Goal: Check status: Check status

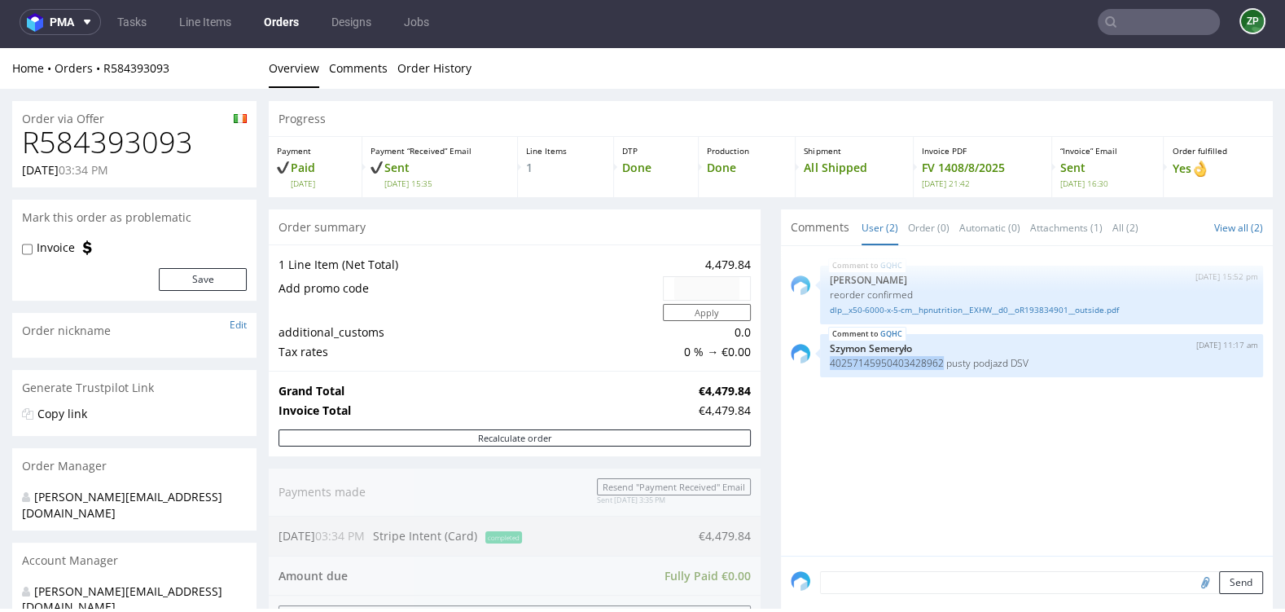
click at [276, 19] on link "Orders" at bounding box center [281, 22] width 55 height 26
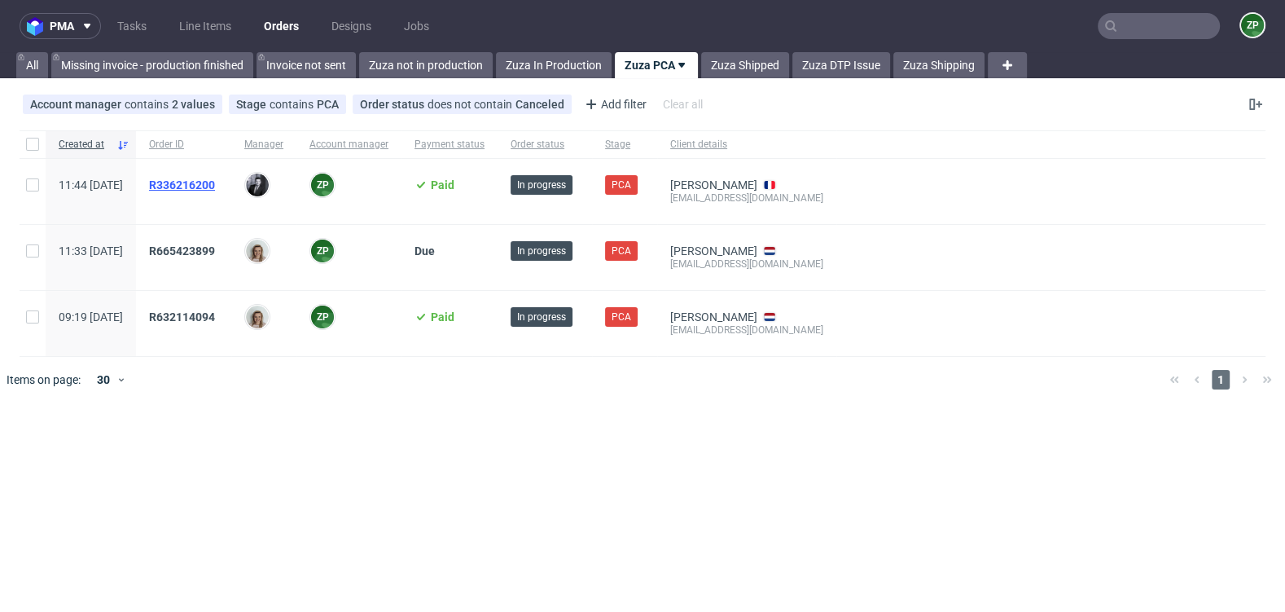
click at [213, 183] on span "R336216200" at bounding box center [182, 184] width 66 height 13
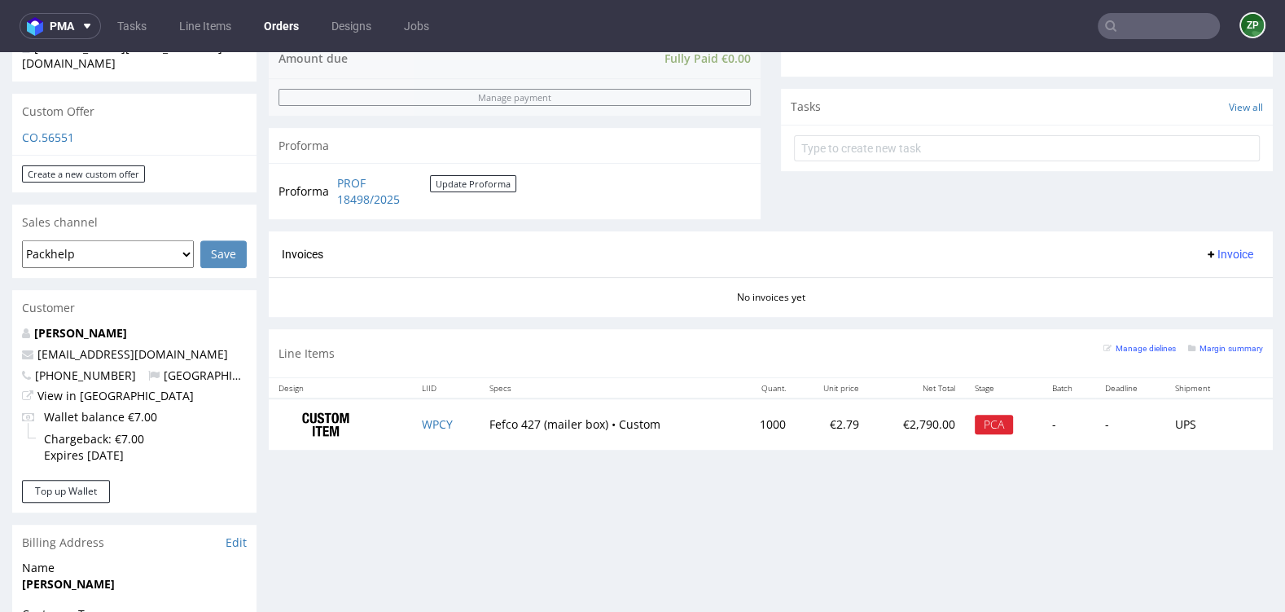
scroll to position [645, 0]
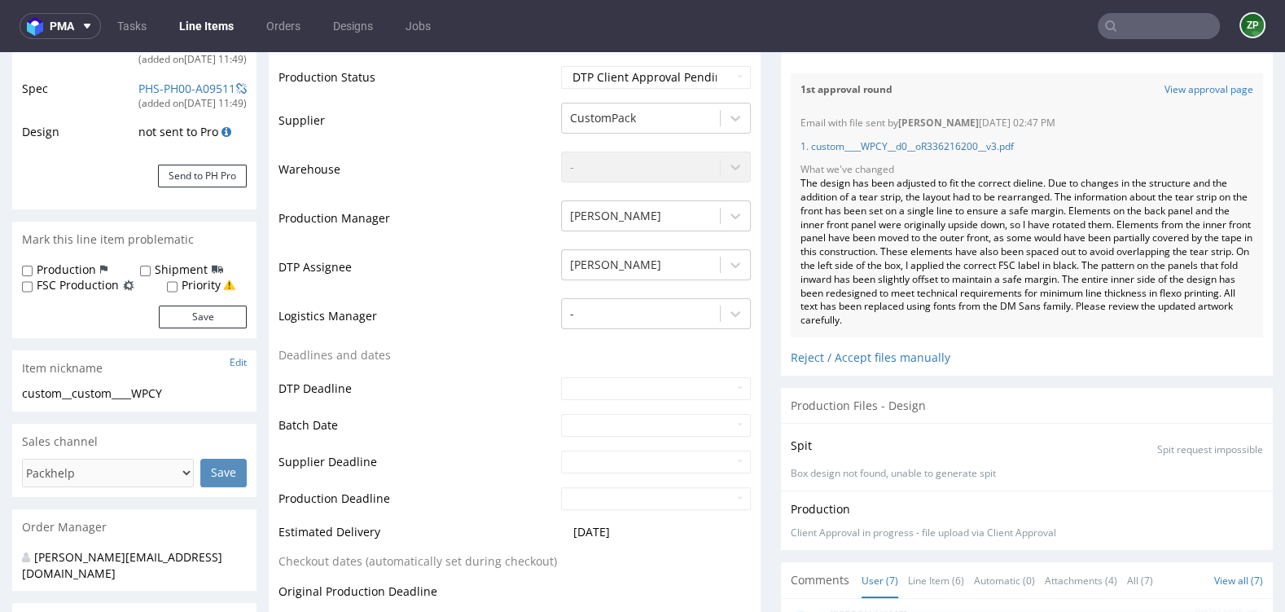
scroll to position [294, 0]
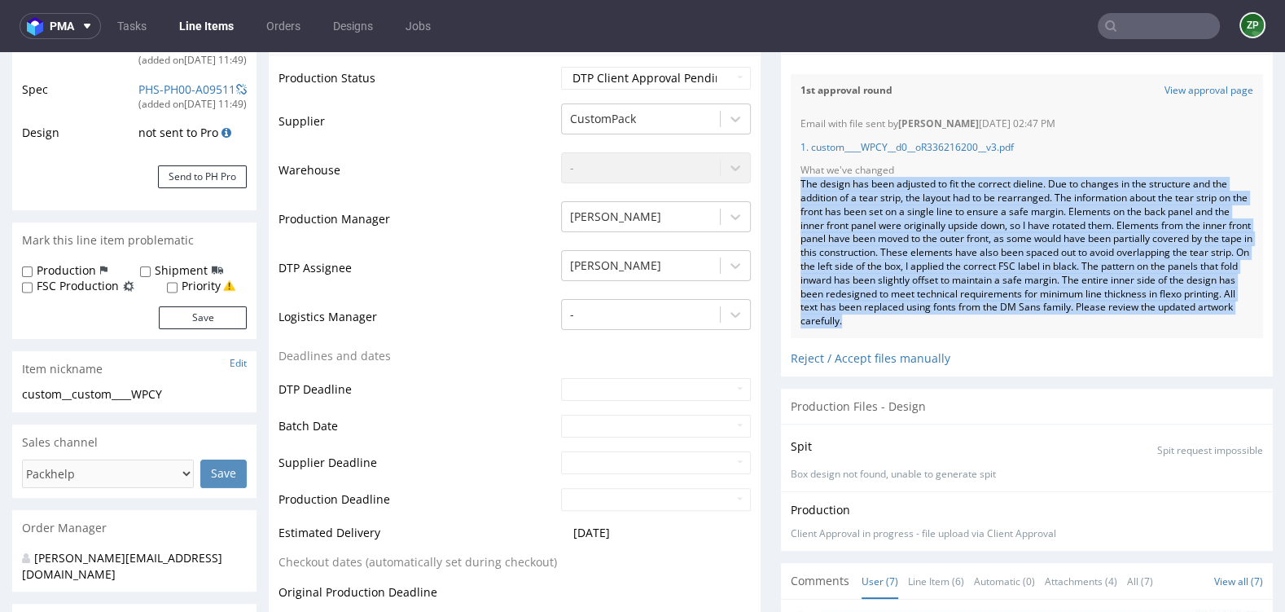
drag, startPoint x: 796, startPoint y: 179, endPoint x: 1126, endPoint y: 326, distance: 361.7
click at [1126, 326] on div "The design has been adjusted to fit the correct dieline. Due to changes in the …" at bounding box center [1026, 253] width 453 height 151
copy div "The design has been adjusted to fit the correct dieline. Due to changes in the …"
click at [935, 146] on link "1. custom____WPCY__d0__oR336216200__v3.pdf" at bounding box center [906, 147] width 213 height 14
click at [1180, 87] on link "View approval page" at bounding box center [1208, 91] width 89 height 14
